Goal: Use online tool/utility: Utilize a website feature to perform a specific function

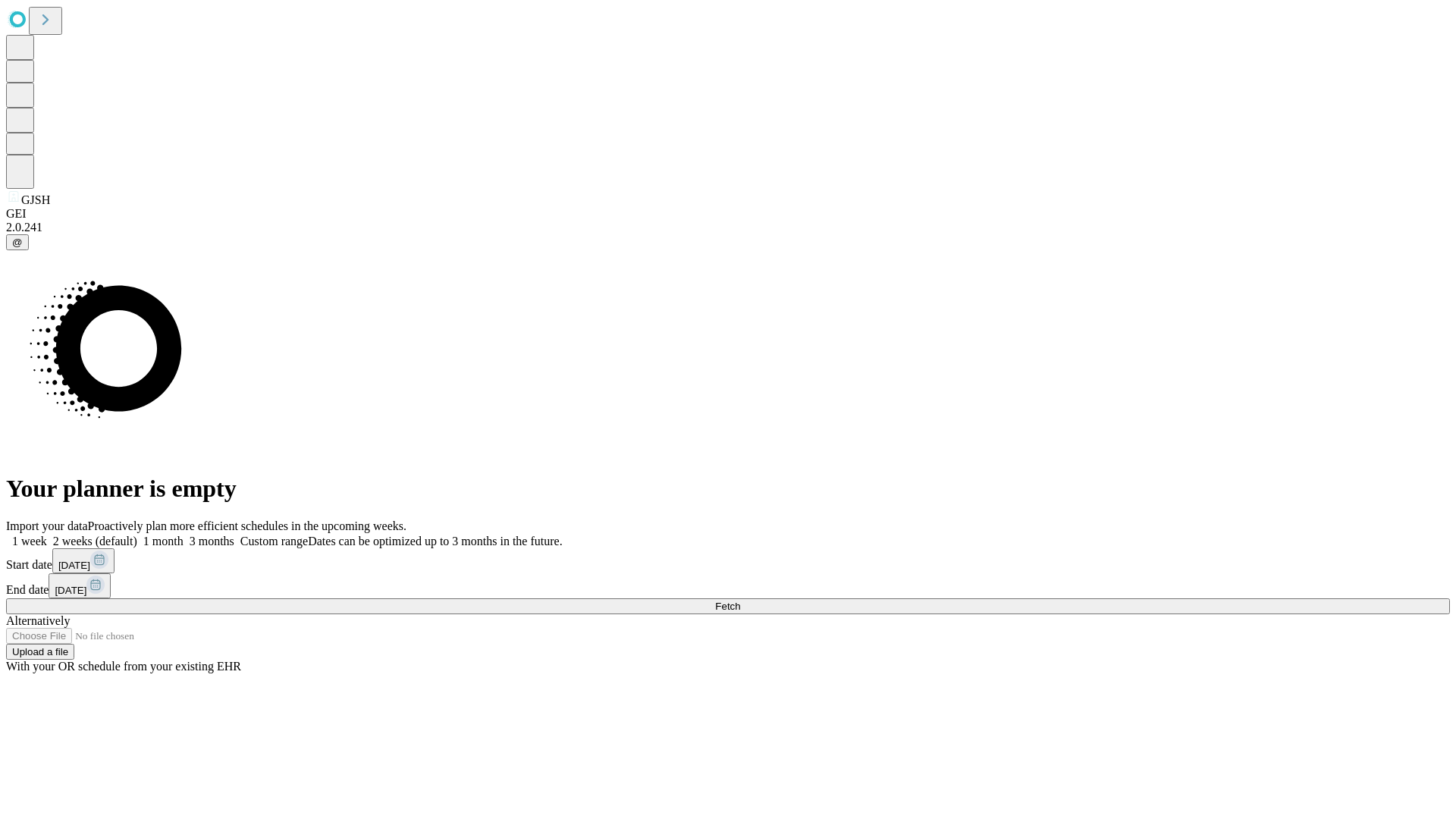
click at [740, 601] on span "Fetch" at bounding box center [728, 606] width 25 height 12
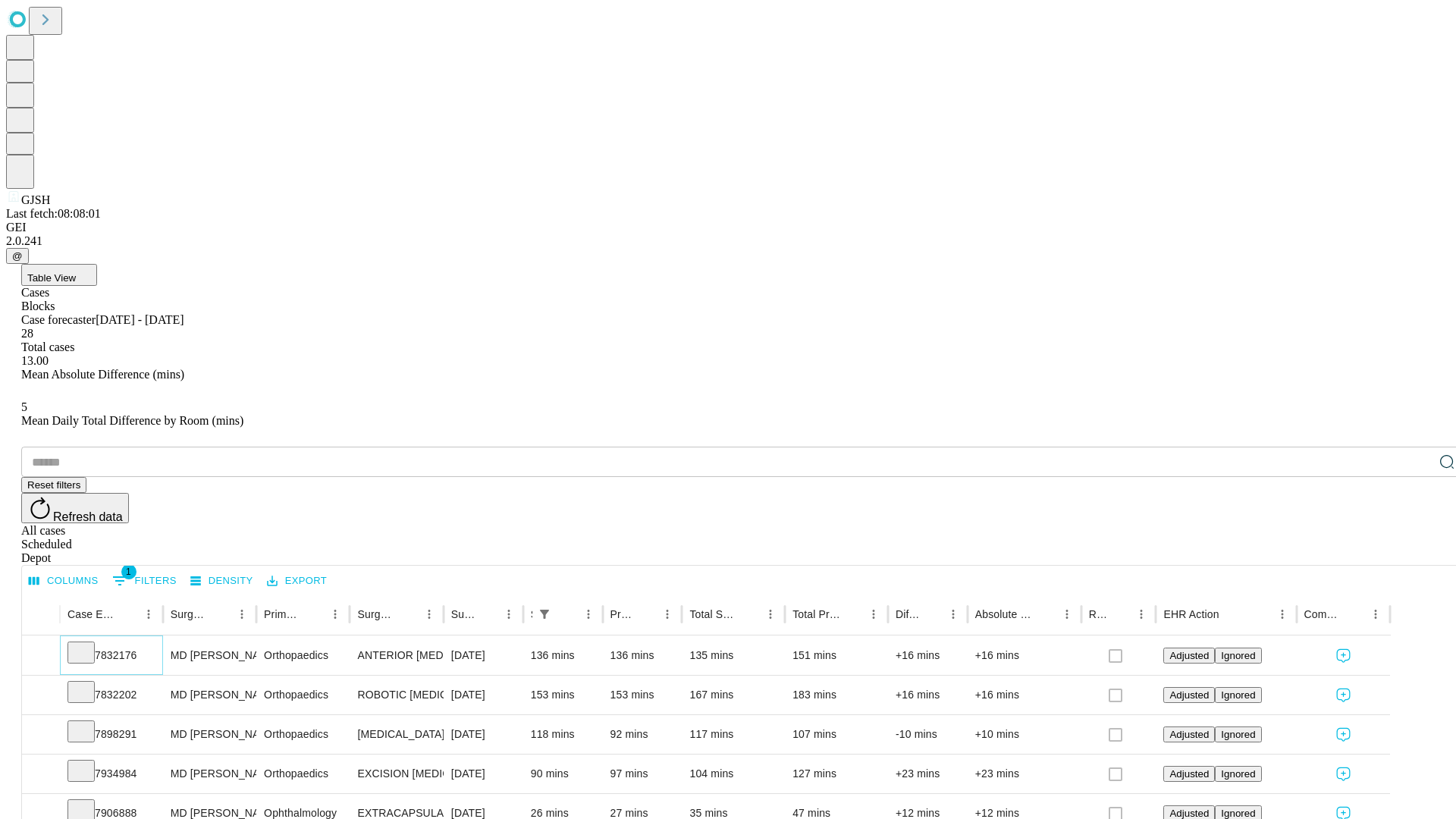
click at [89, 644] on icon at bounding box center [81, 652] width 15 height 15
